Goal: Transaction & Acquisition: Download file/media

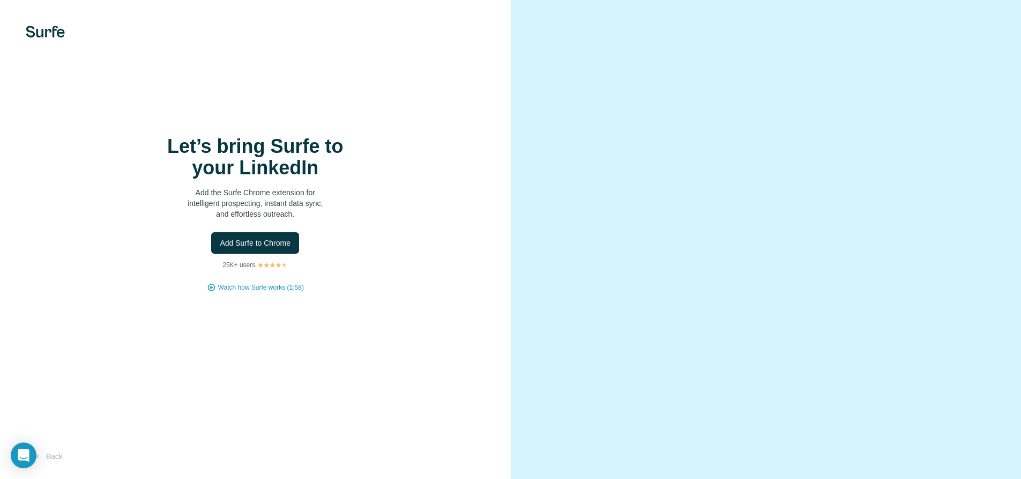
click at [575, 336] on video at bounding box center [766, 239] width 386 height 193
click at [270, 248] on span "Add Surfe to Chrome" at bounding box center [255, 242] width 71 height 11
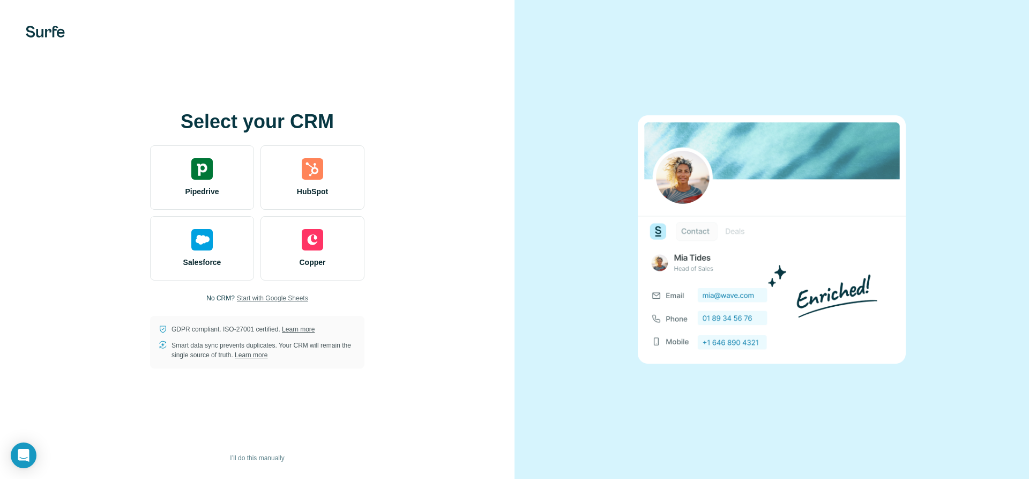
click at [260, 297] on span "Start with Google Sheets" at bounding box center [272, 298] width 71 height 10
